Goal: Task Accomplishment & Management: Use online tool/utility

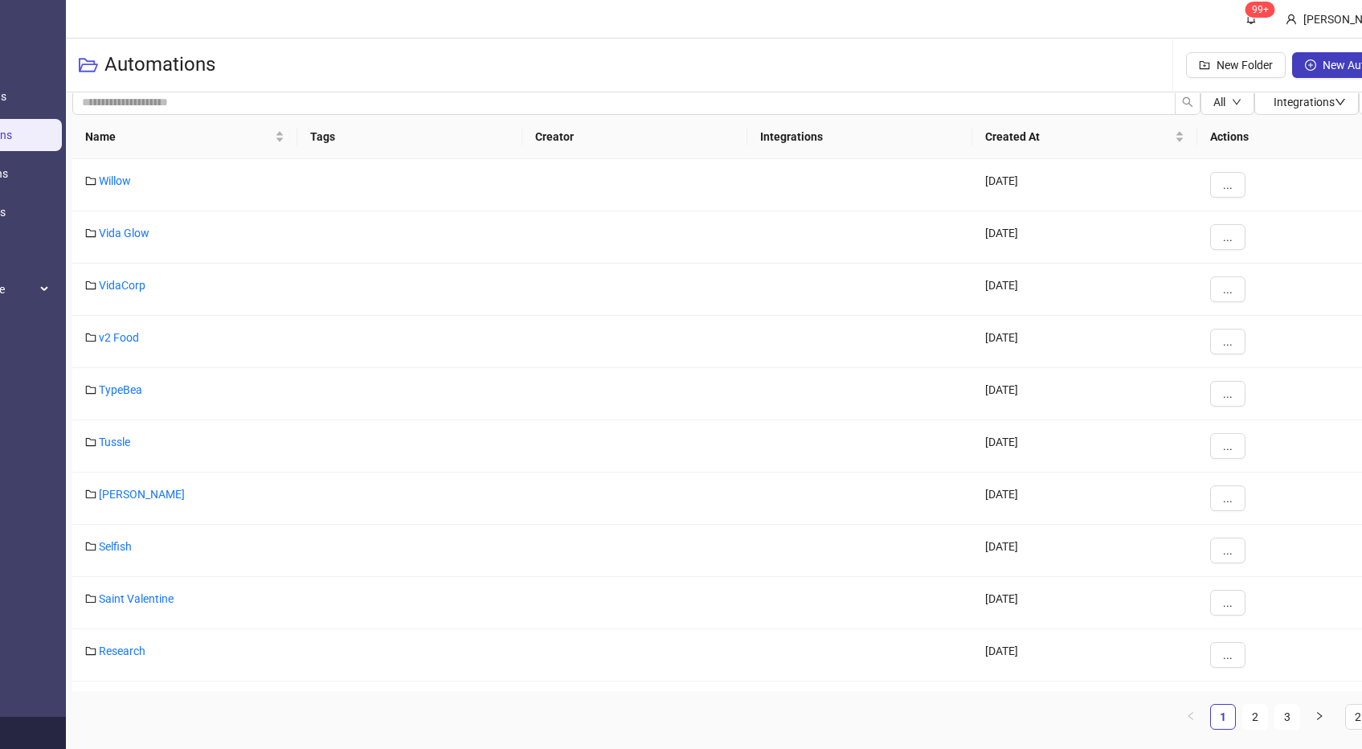
scroll to position [12, 165]
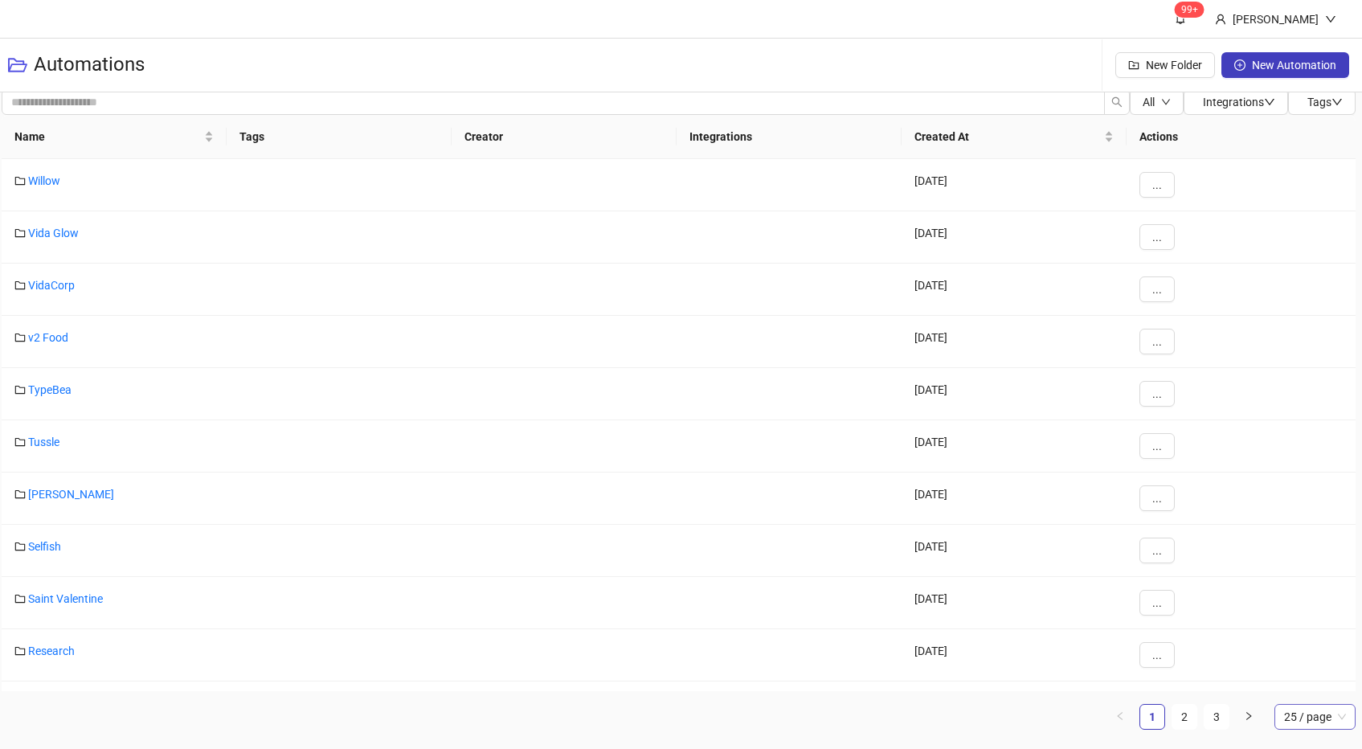
click at [1313, 710] on span "25 / page" at bounding box center [1315, 716] width 62 height 24
click at [1317, 684] on div "100 / page" at bounding box center [1314, 685] width 55 height 18
click at [529, 685] on div at bounding box center [563, 707] width 225 height 52
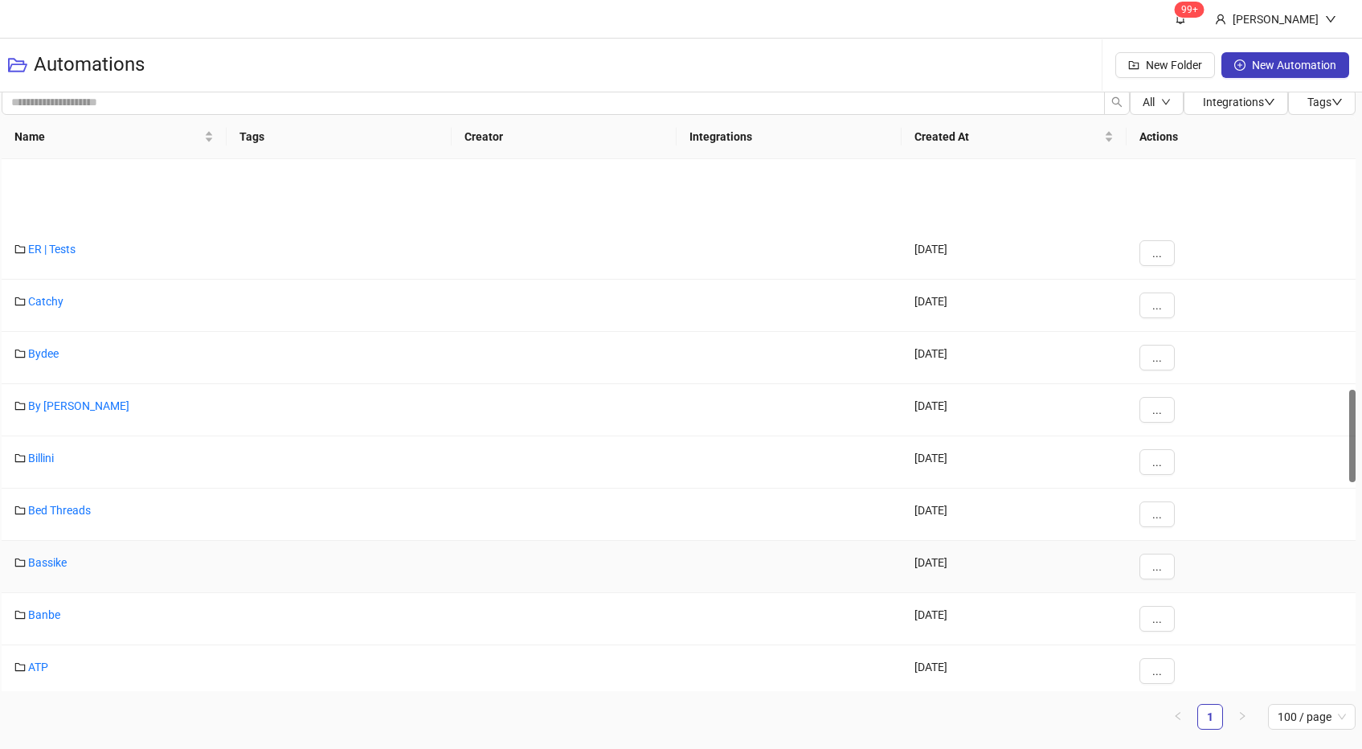
scroll to position [1314, 0]
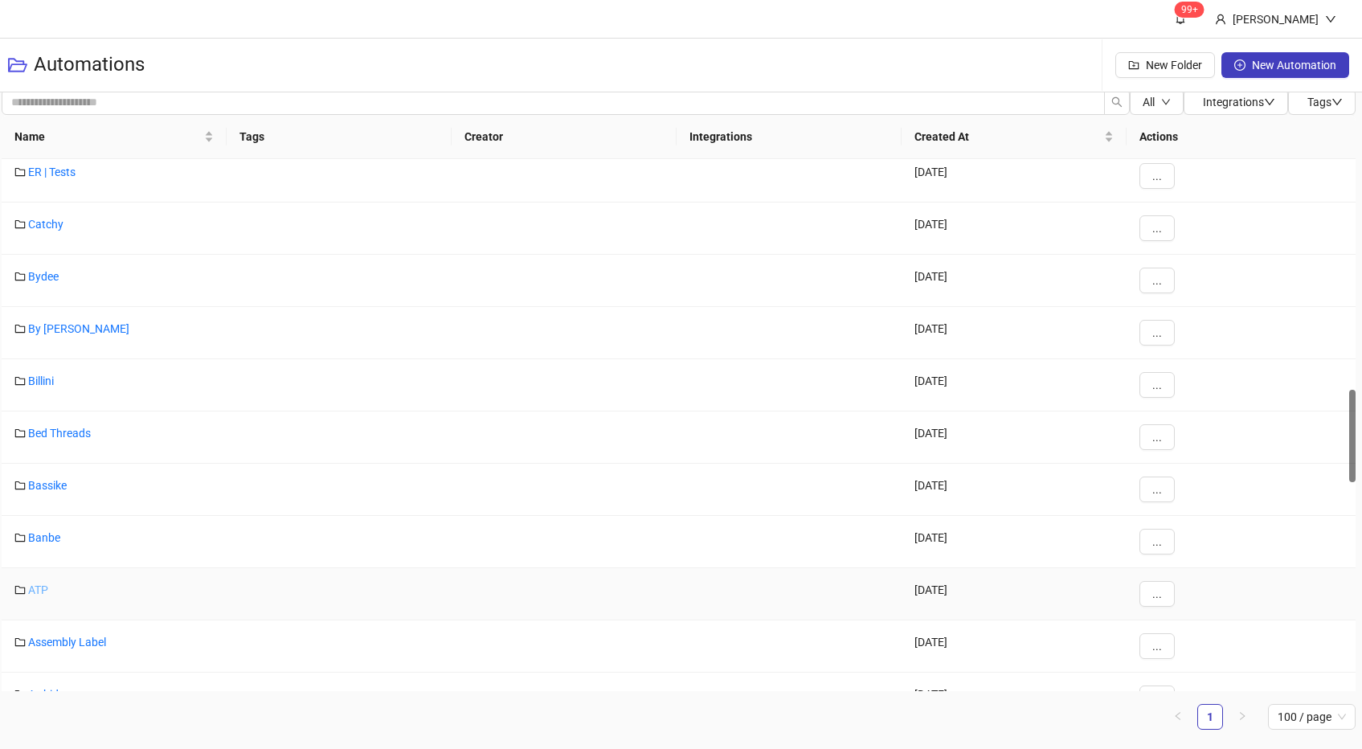
click at [41, 585] on link "ATP" at bounding box center [38, 589] width 20 height 13
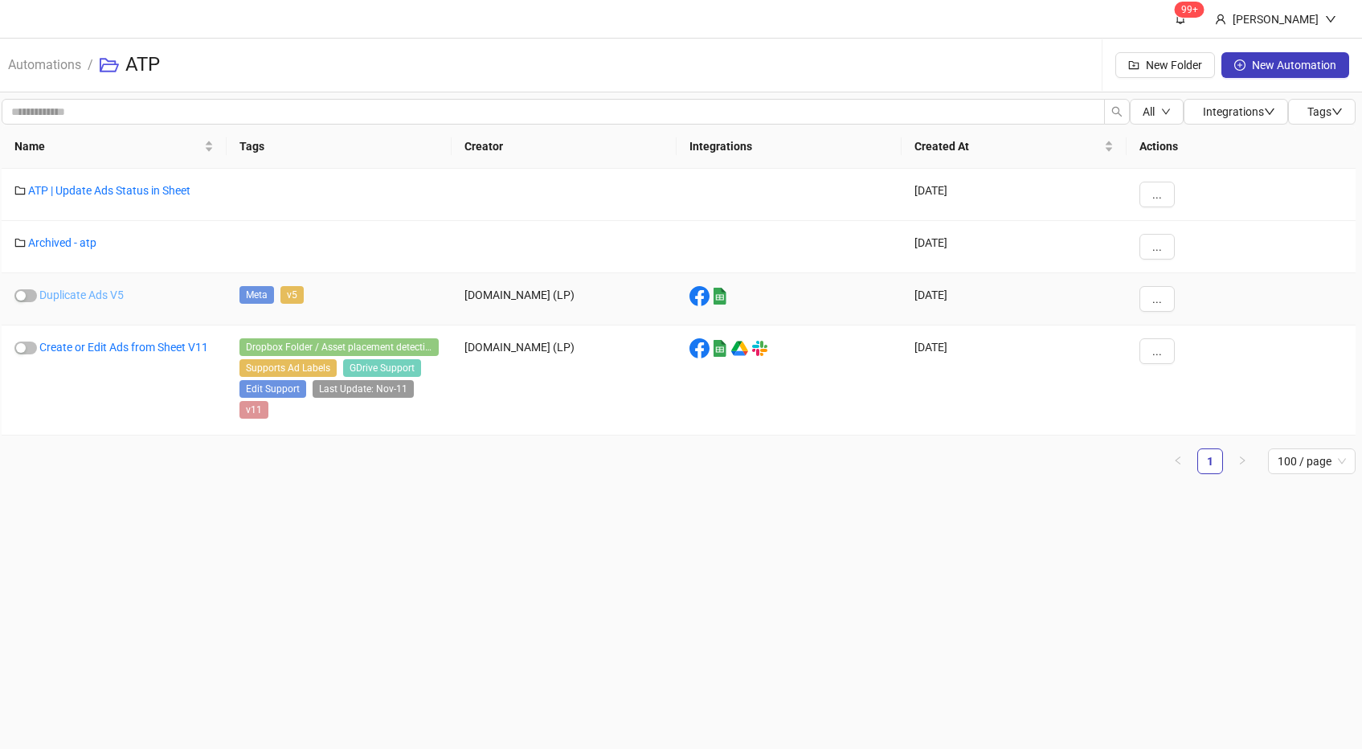
click at [85, 288] on link "Duplicate Ads V5" at bounding box center [81, 294] width 84 height 13
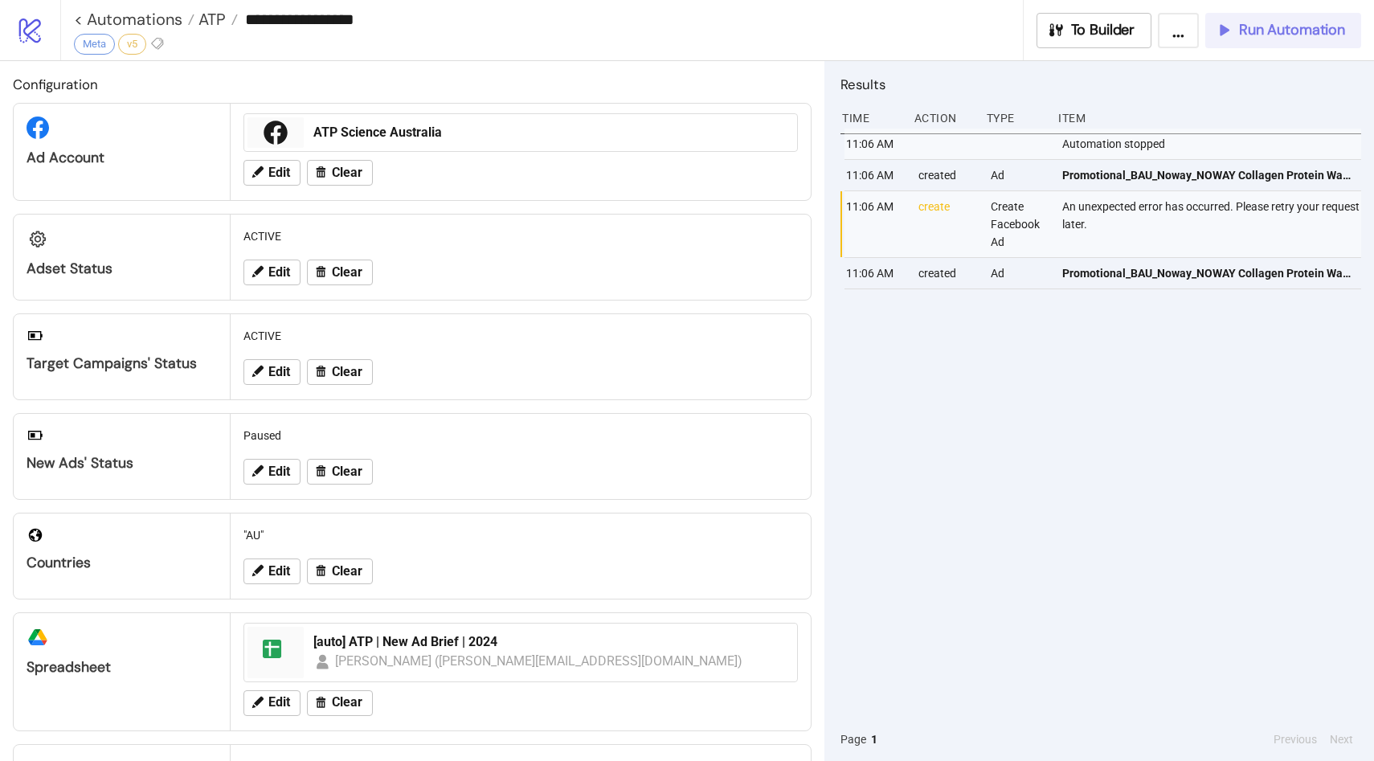
click at [1304, 26] on span "Run Automation" at bounding box center [1292, 30] width 106 height 18
